Goal: Task Accomplishment & Management: Manage account settings

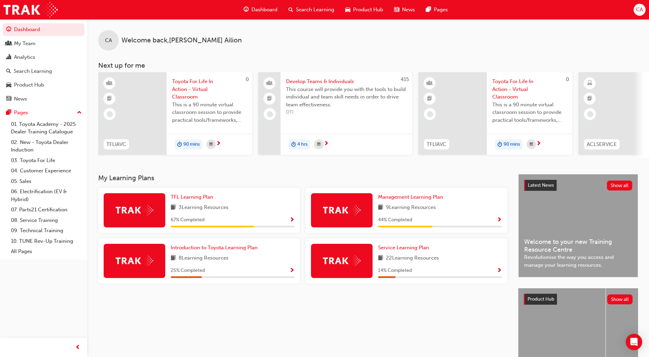
click at [334, 337] on div "My Learning Plans TFL Learning Plan 3 Learning Resources 67 % Completed Managem…" at bounding box center [308, 280] width 420 height 212
click at [642, 8] on span "CA" at bounding box center [639, 10] width 7 height 8
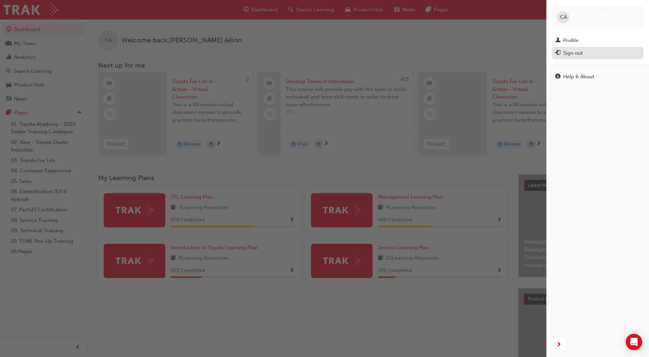
click at [574, 54] on div "Sign out" at bounding box center [573, 53] width 20 height 8
